Goal: Task Accomplishment & Management: Complete application form

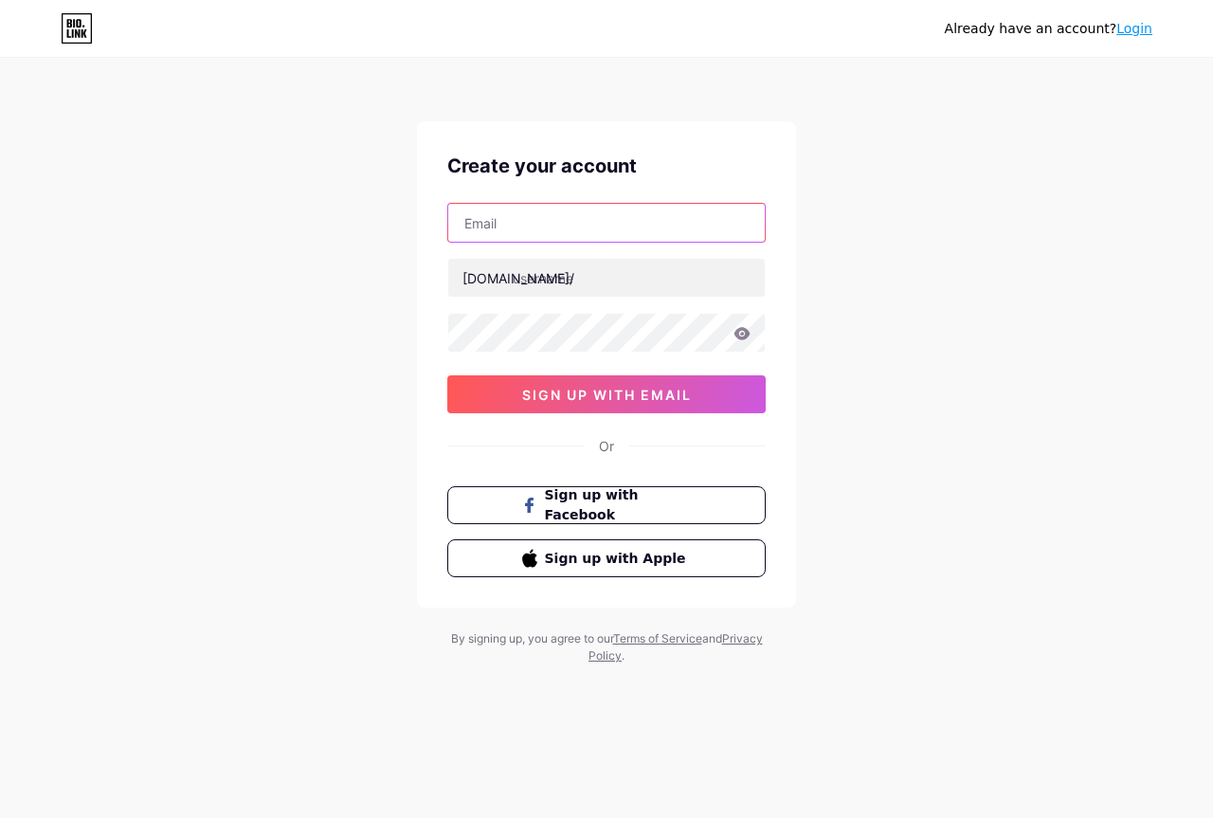
click at [580, 229] on input "text" at bounding box center [606, 223] width 317 height 38
type input "[EMAIL_ADDRESS][DOMAIN_NAME]"
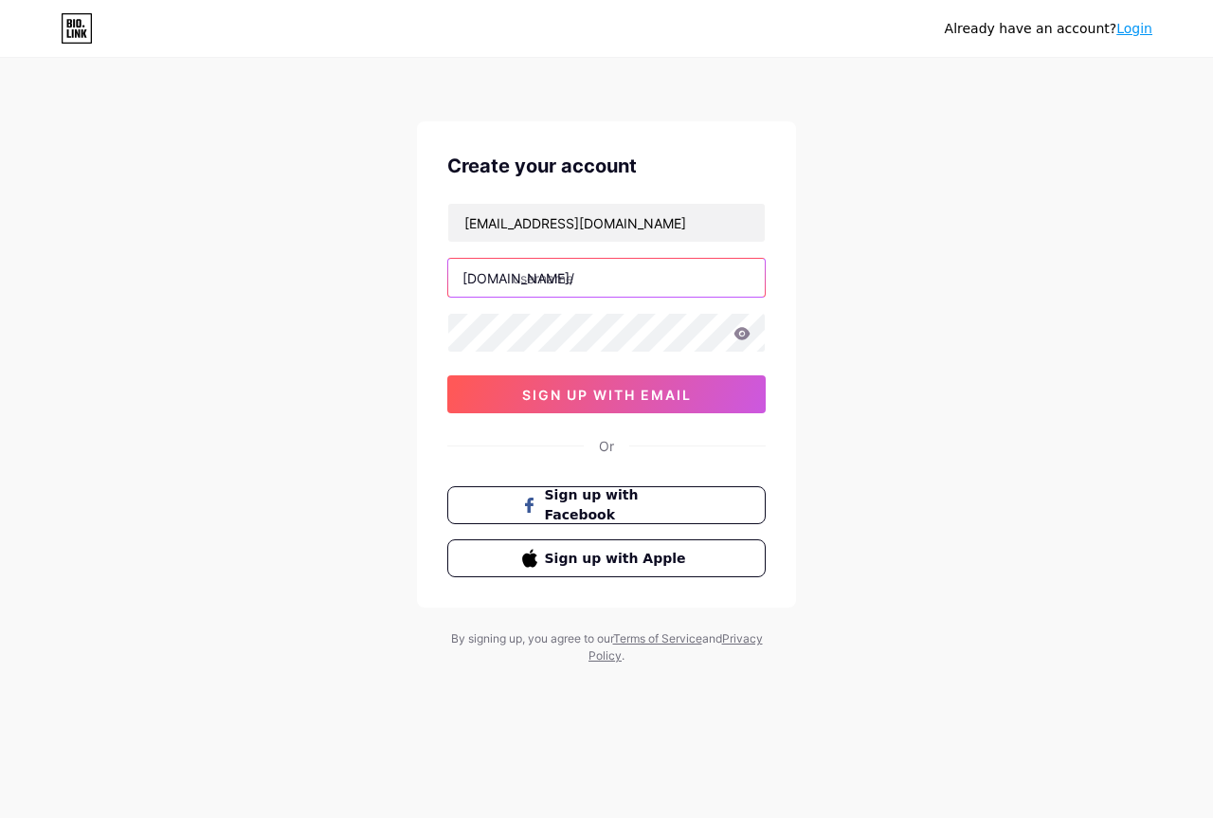
click at [593, 281] on input "text" at bounding box center [606, 278] width 317 height 38
paste input "memocoredrop"
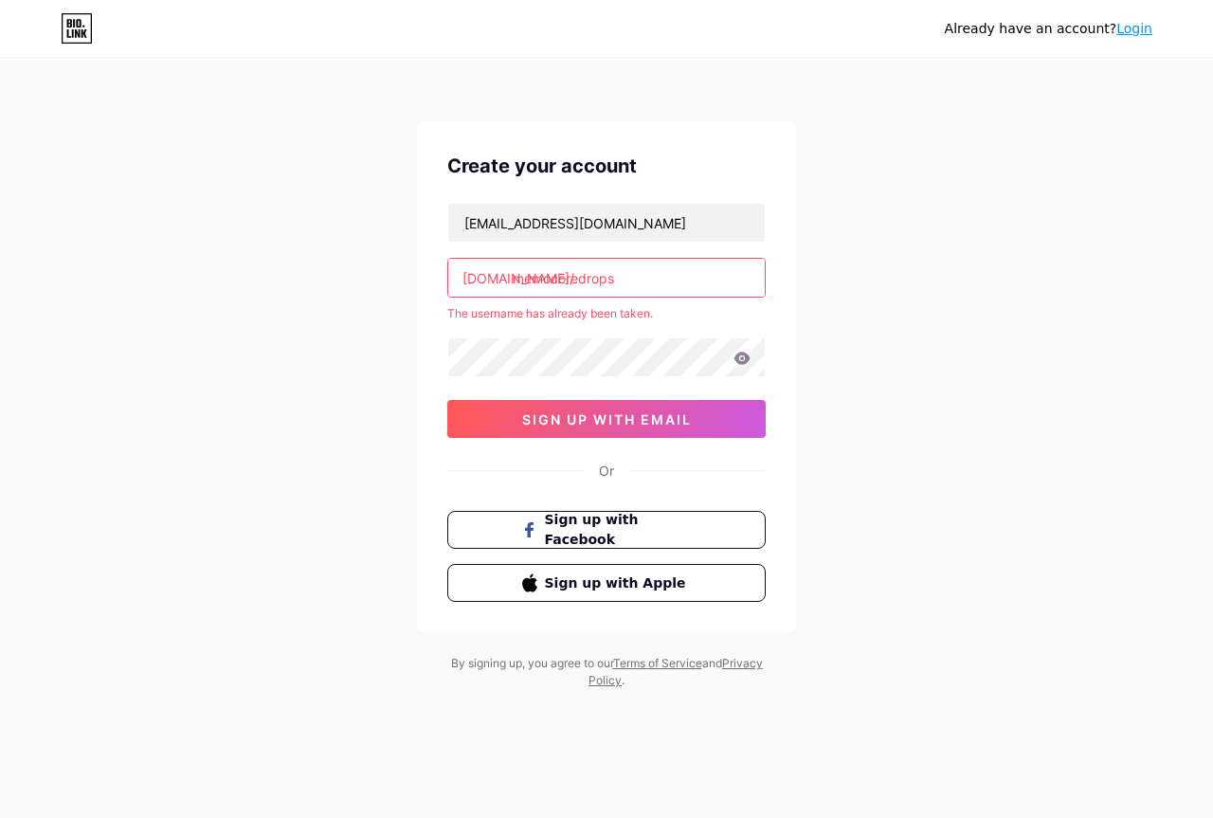
click at [621, 283] on input "memocoredrops" at bounding box center [606, 278] width 317 height 38
click at [513, 270] on input "memocoredrops" at bounding box center [606, 278] width 317 height 38
click at [644, 282] on input "memocoredrops" at bounding box center [606, 278] width 317 height 38
type input "memocoredrop"
click at [898, 369] on div "Already have an account? Login Create your account [EMAIL_ADDRESS][DOMAIN_NAME]…" at bounding box center [606, 375] width 1213 height 750
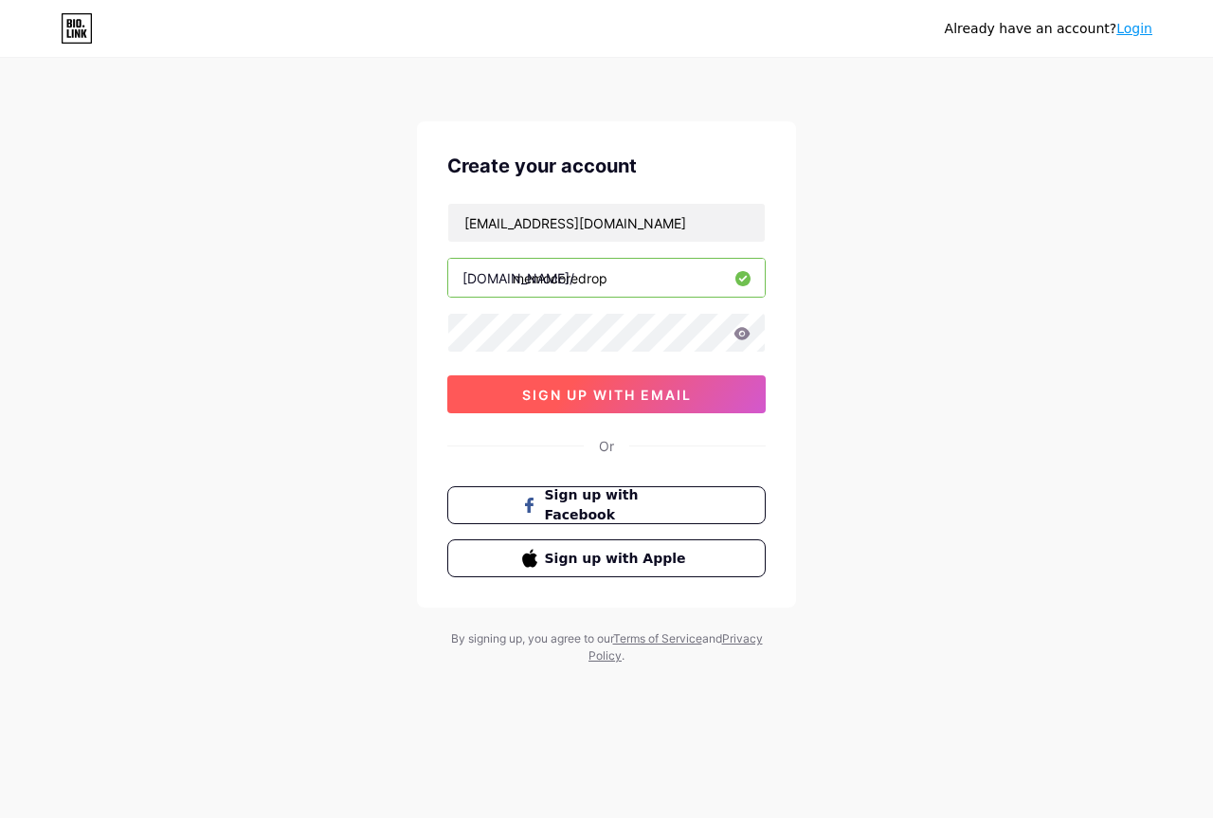
click at [606, 382] on button "sign up with email" at bounding box center [606, 394] width 318 height 38
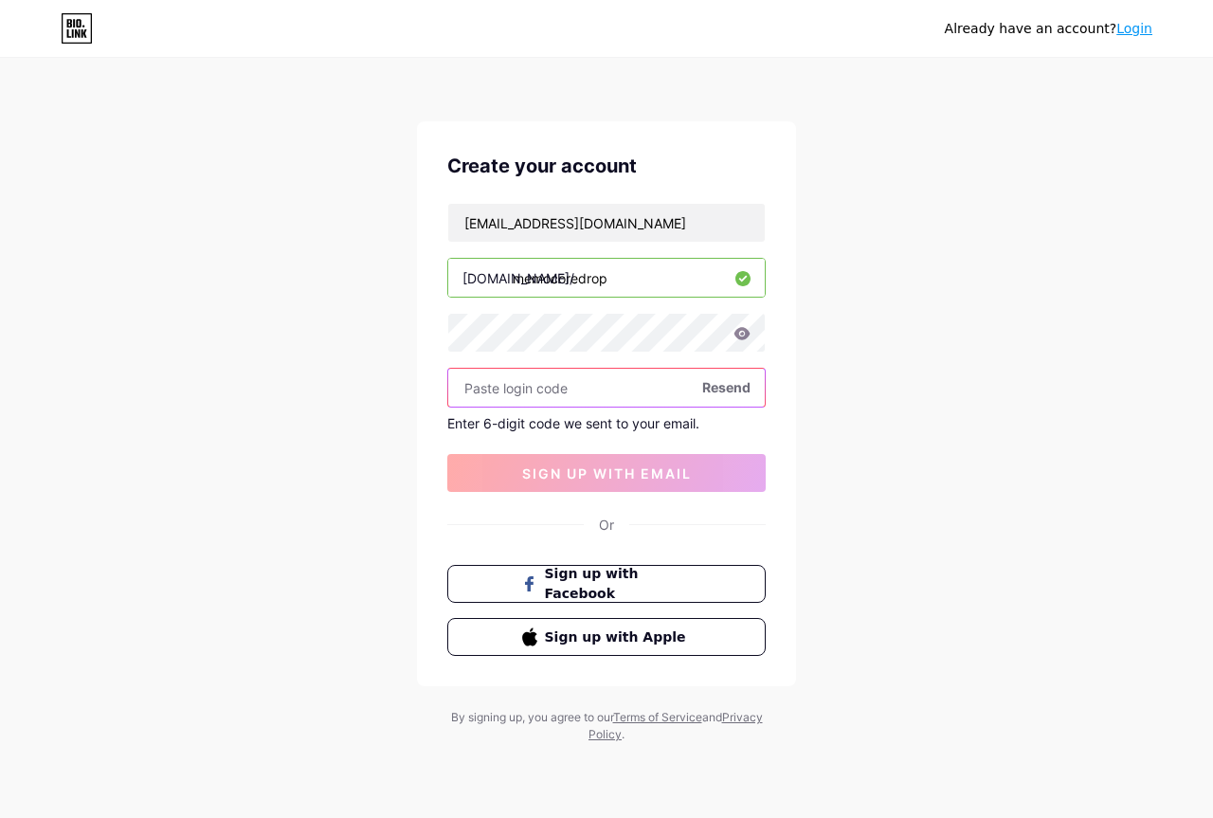
click at [574, 379] on input "text" at bounding box center [606, 388] width 317 height 38
paste input "380948"
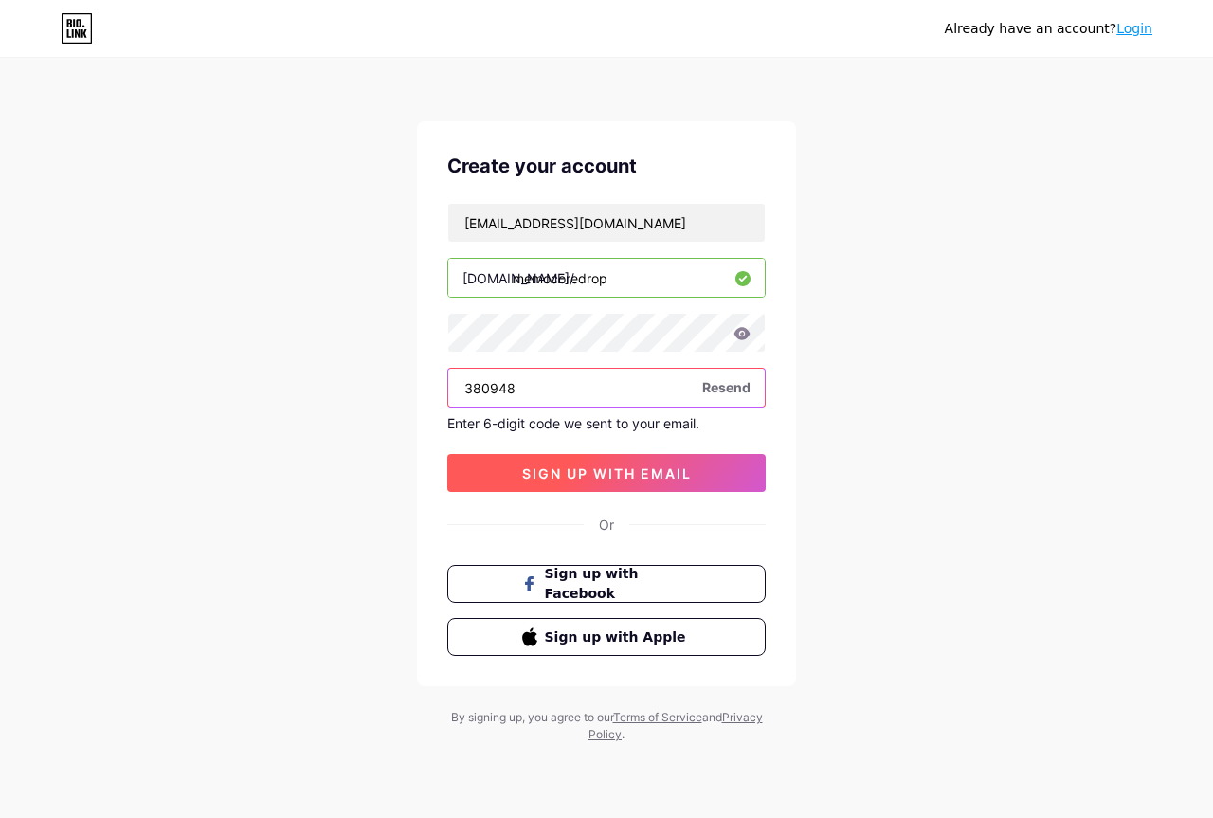
type input "380948"
click at [580, 459] on button "sign up with email" at bounding box center [606, 473] width 318 height 38
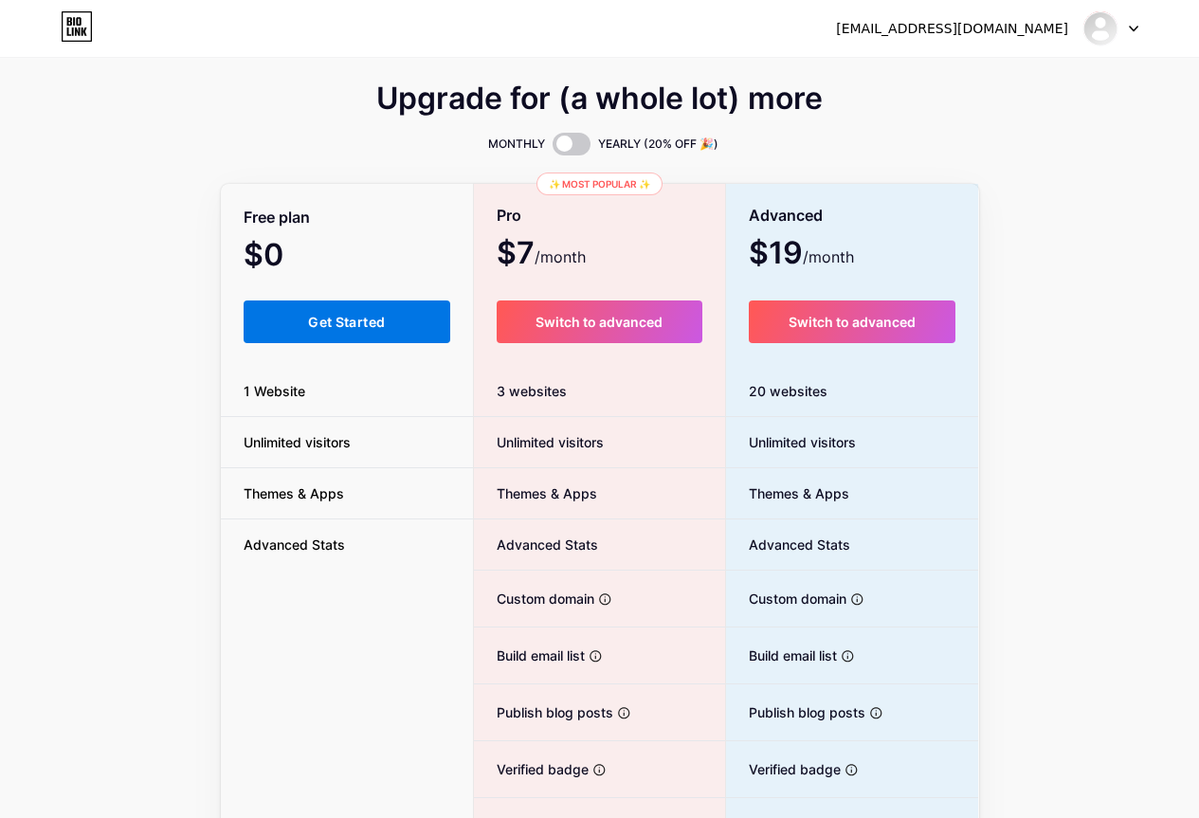
click at [374, 320] on span "Get Started" at bounding box center [346, 322] width 77 height 16
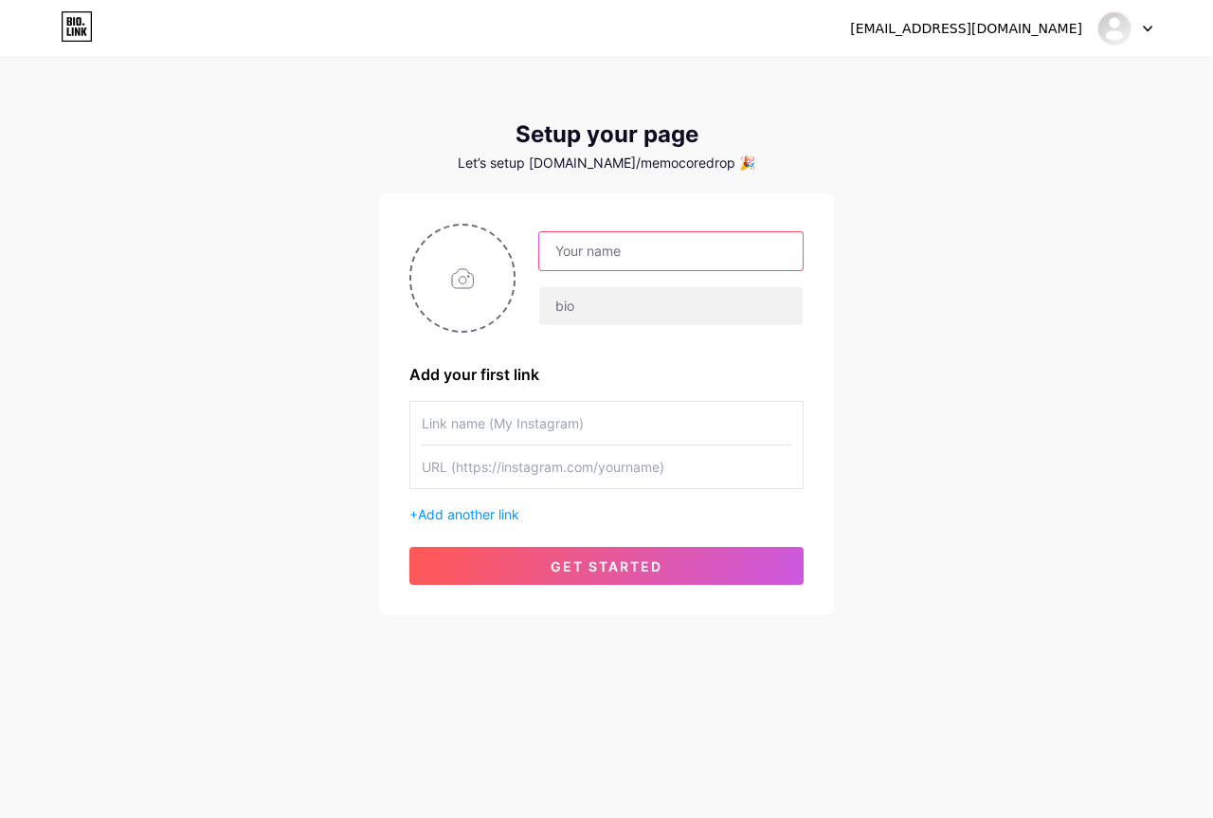
click at [630, 245] on input "text" at bounding box center [670, 251] width 263 height 38
click at [622, 261] on input "text" at bounding box center [670, 251] width 263 height 38
paste input "MemoCore Drops"
type input "MemoCore Drops"
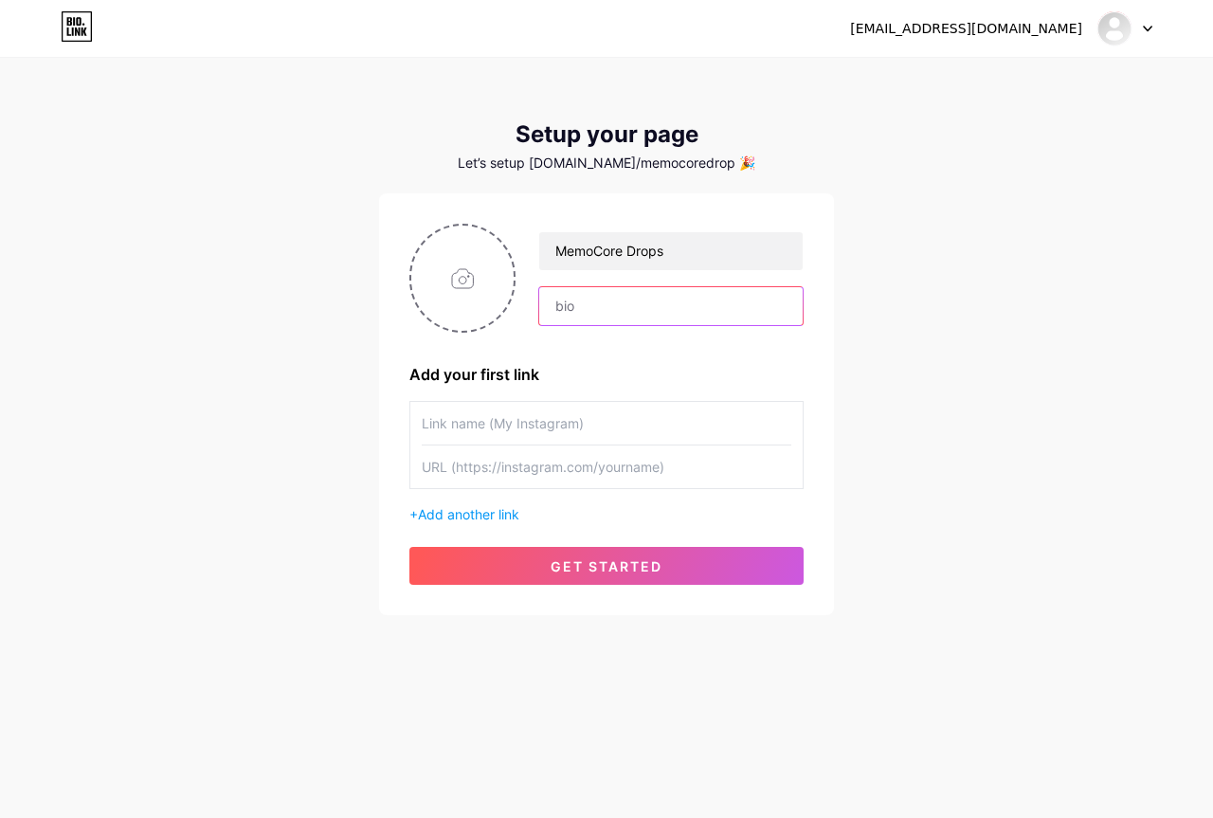
click at [623, 302] on input "text" at bounding box center [670, 306] width 263 height 38
paste input "This article explores MemoCore Drops in detail—its benefits, working mechanism,…"
type input "This article explores MemoCore Drops in detail—its benefits, working mechanism,…"
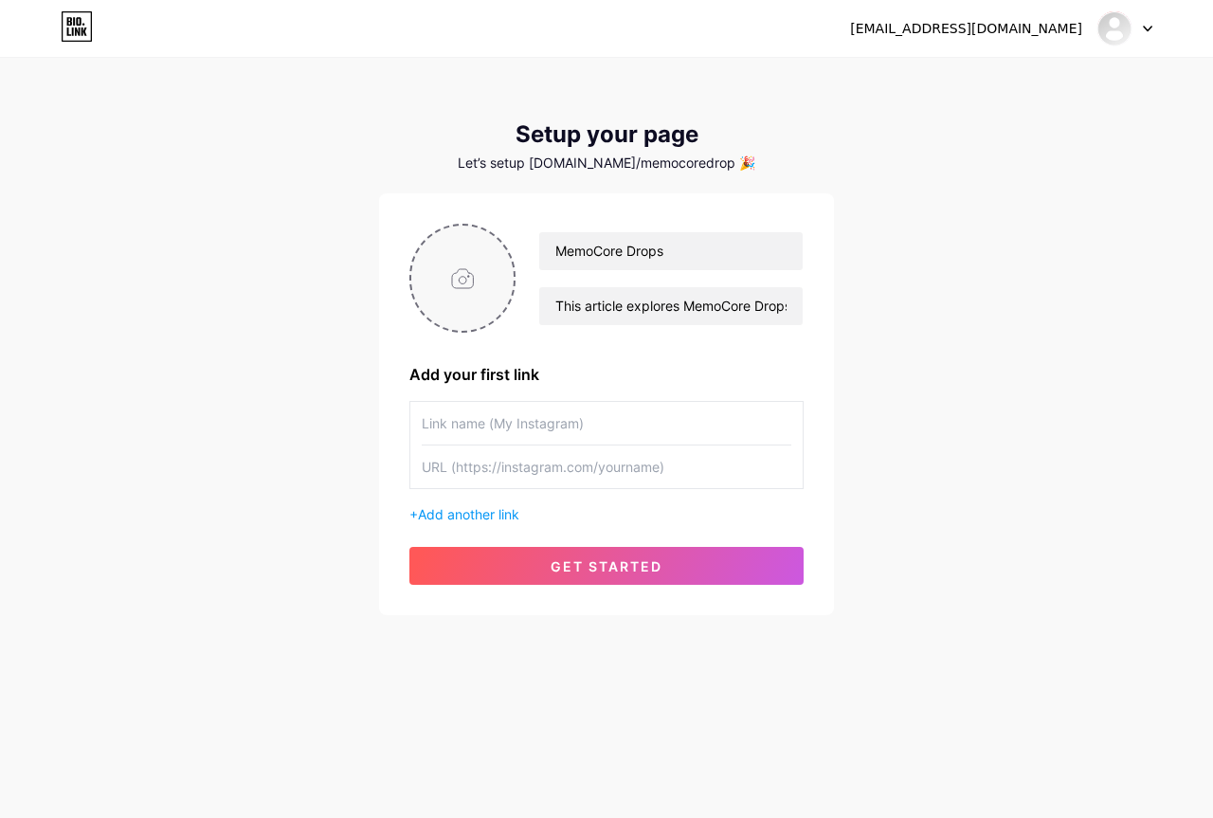
click at [466, 297] on input "file" at bounding box center [462, 278] width 102 height 105
type input "C:\fakepath\memo core drop.jpg"
click at [481, 403] on input "text" at bounding box center [607, 423] width 370 height 43
paste input "MemoCore Drops"
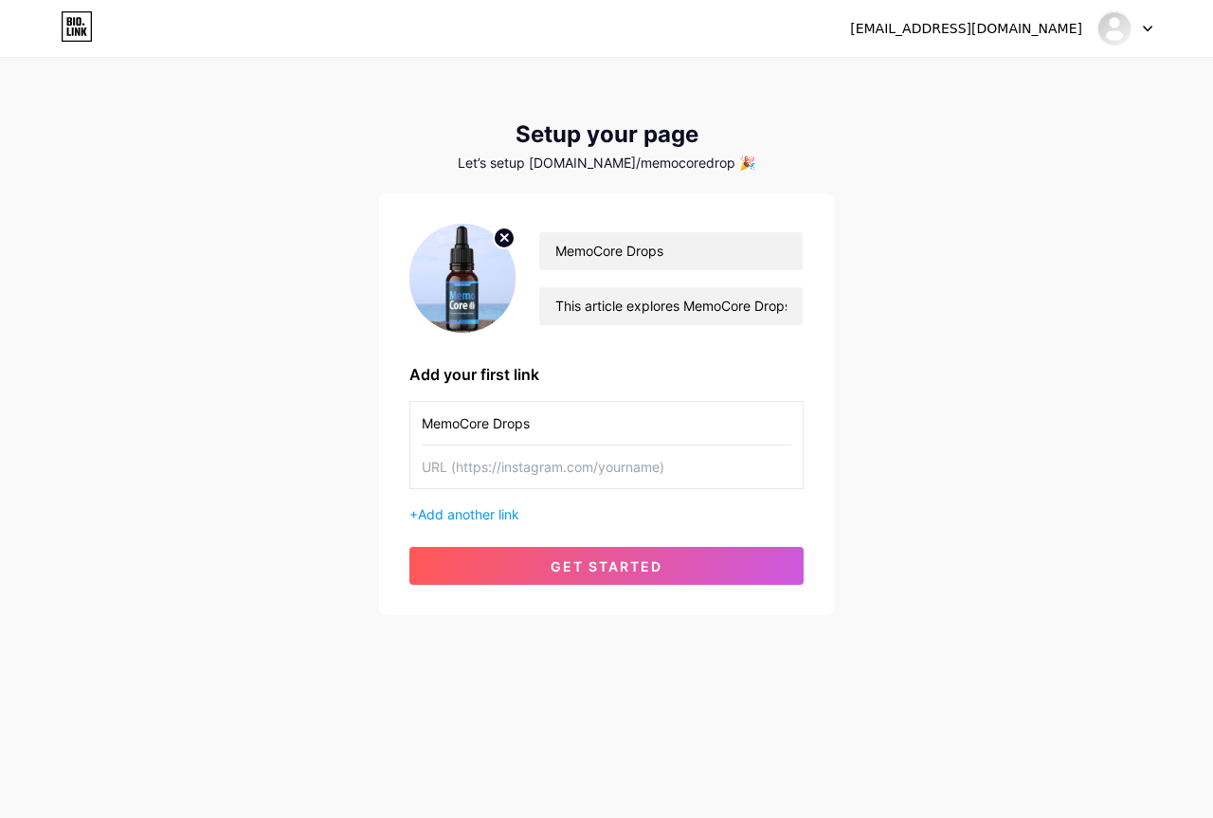
type input "MemoCore Drops"
click at [498, 465] on input "text" at bounding box center [607, 466] width 370 height 43
paste input "[URL][DOMAIN_NAME]"
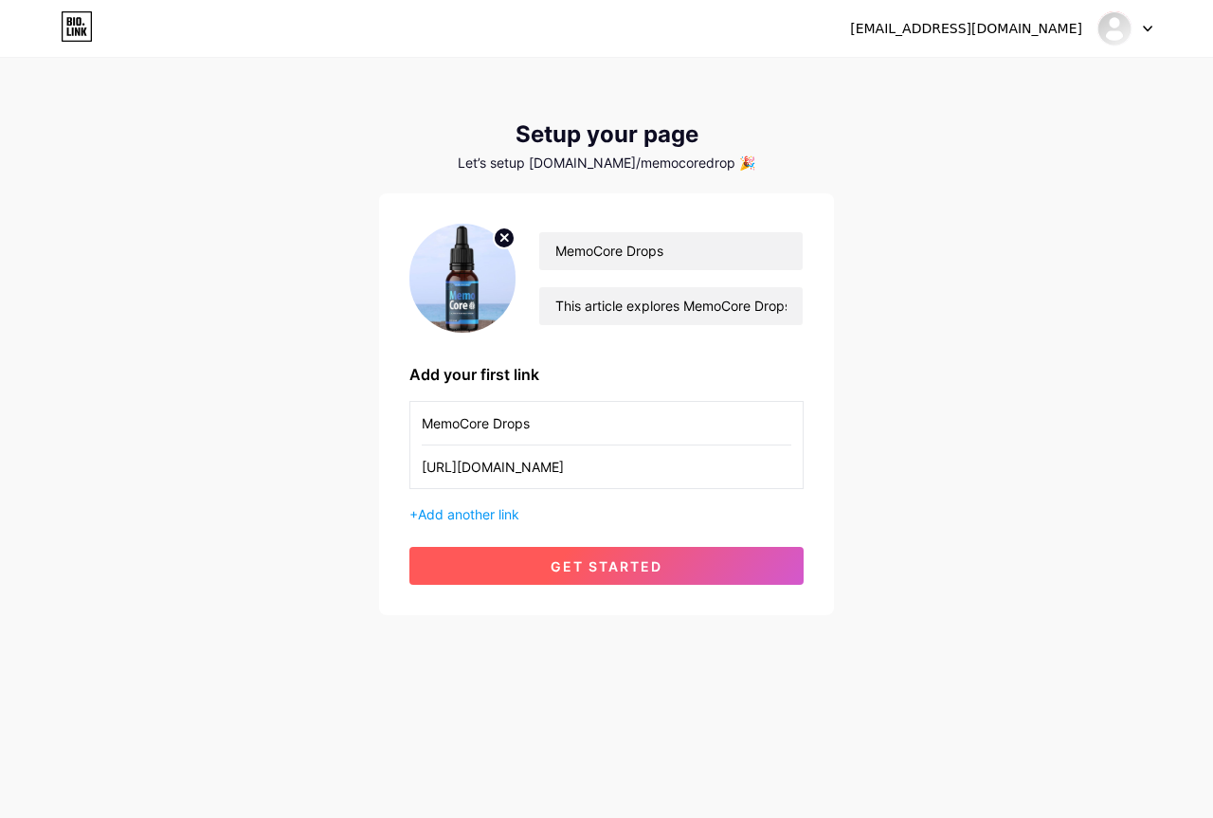
type input "[URL][DOMAIN_NAME]"
click at [615, 559] on span "get started" at bounding box center [607, 566] width 112 height 16
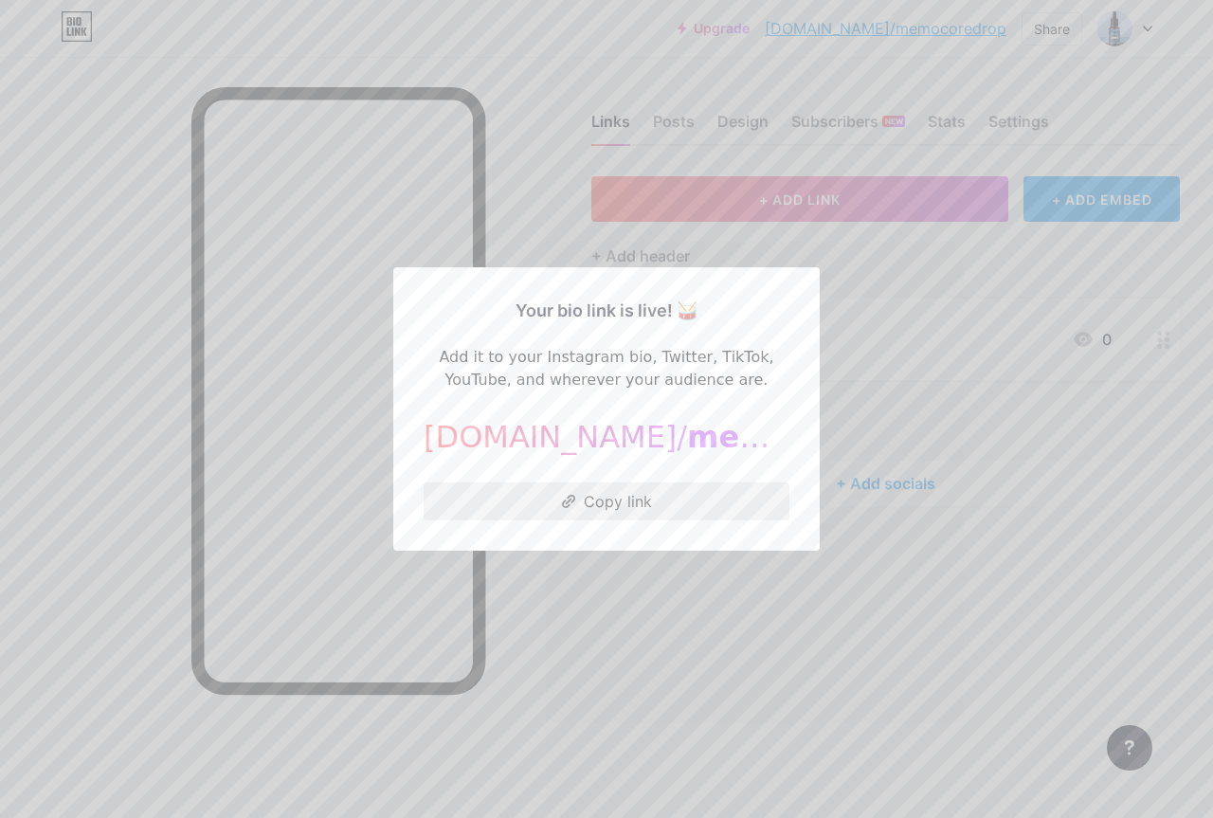
click at [619, 499] on button "Copy link" at bounding box center [607, 501] width 366 height 38
click at [618, 457] on div "[DOMAIN_NAME]/ memocoredrop" at bounding box center [607, 436] width 366 height 45
click at [687, 452] on span "memocoredrop" at bounding box center [816, 437] width 258 height 36
